Goal: Task Accomplishment & Management: Manage account settings

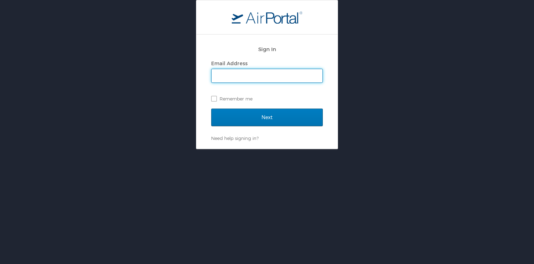
click at [248, 73] on input "Email Address" at bounding box center [266, 75] width 111 height 13
type input "[EMAIL_ADDRESS][DOMAIN_NAME]"
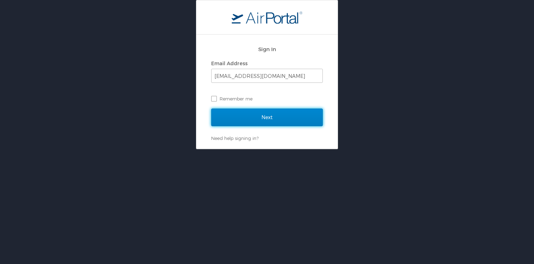
click at [259, 123] on input "Next" at bounding box center [267, 118] width 112 height 18
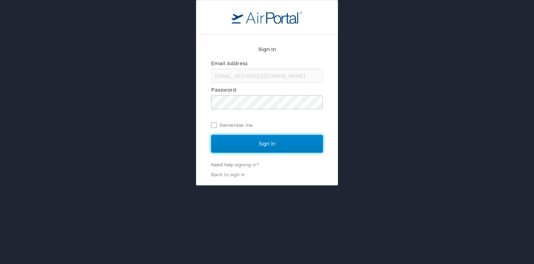
click at [273, 145] on input "Sign In" at bounding box center [267, 144] width 112 height 18
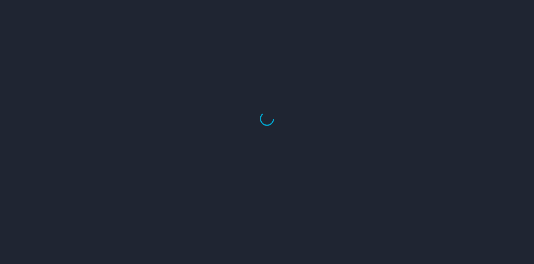
select select "US"
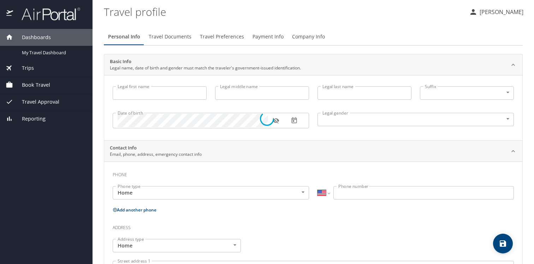
type input "[PERSON_NAME]"
type input "Peschka"
type input "Male"
type input "Kelli"
type input "Peschka"
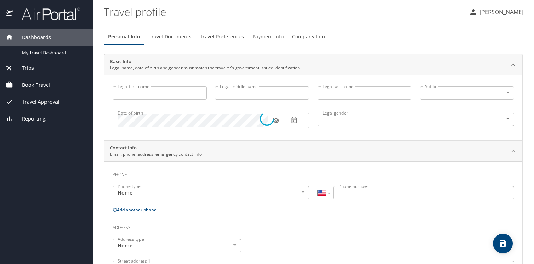
type input "(801) 696-5095"
type input "kellipeschka@gmail.com"
select select "US"
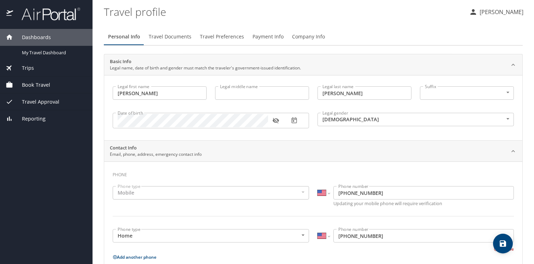
click at [41, 85] on span "Book Travel" at bounding box center [31, 85] width 37 height 8
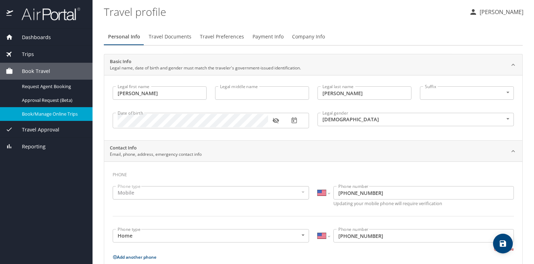
click at [50, 116] on span "Book/Manage Online Trips" at bounding box center [53, 114] width 62 height 7
